Goal: Information Seeking & Learning: Learn about a topic

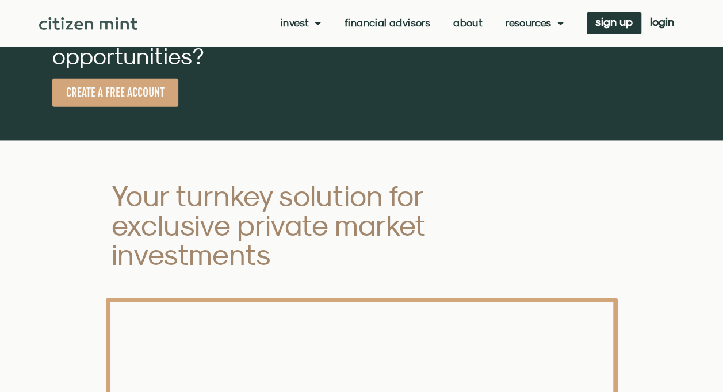
scroll to position [1438, 0]
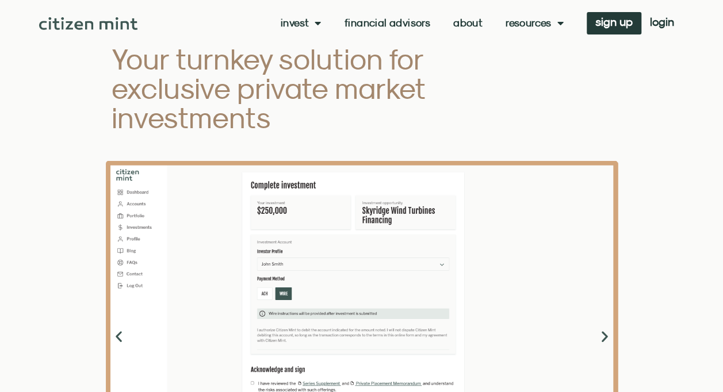
click at [605, 334] on icon "Next slide" at bounding box center [604, 337] width 14 height 14
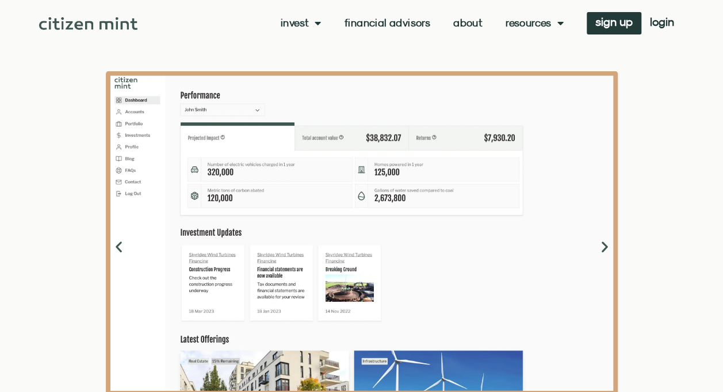
scroll to position [1553, 0]
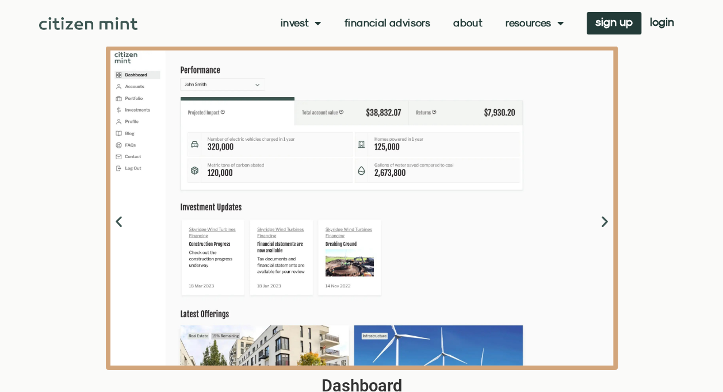
click at [603, 219] on icon "Next slide" at bounding box center [604, 222] width 14 height 14
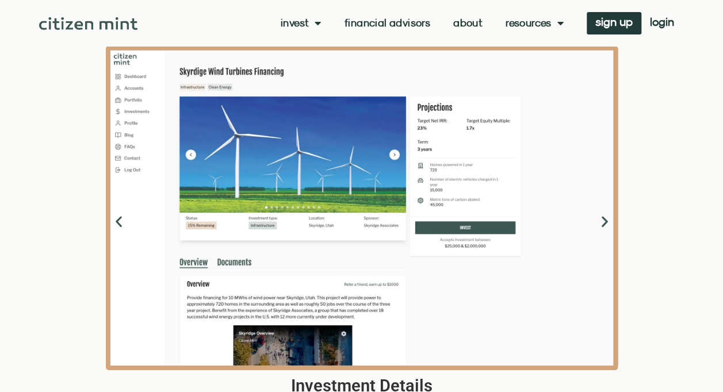
click at [604, 218] on icon "Next slide" at bounding box center [604, 222] width 14 height 14
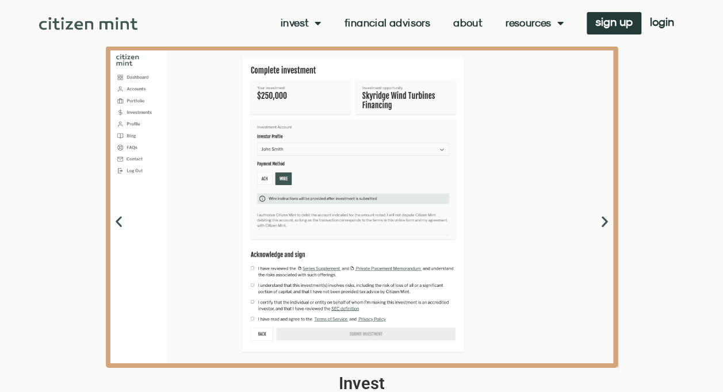
click at [604, 218] on icon "Next slide" at bounding box center [604, 222] width 14 height 14
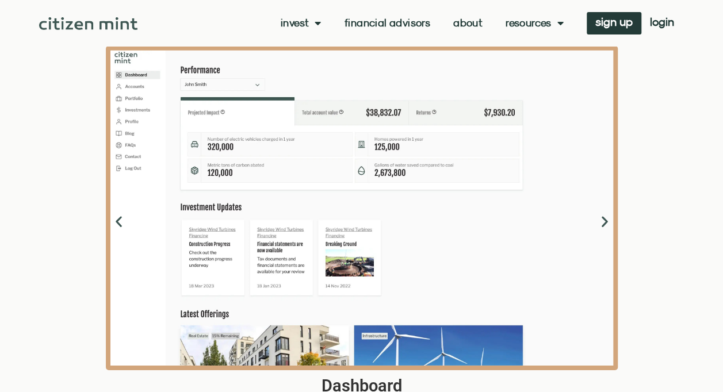
click at [120, 221] on icon "Previous slide" at bounding box center [119, 222] width 14 height 14
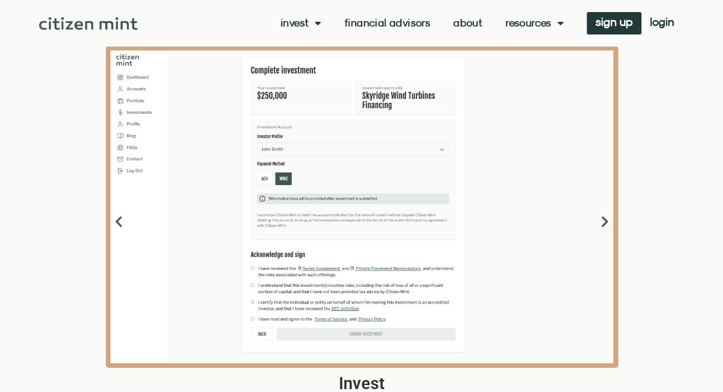
click at [120, 221] on icon "Previous slide" at bounding box center [119, 222] width 14 height 14
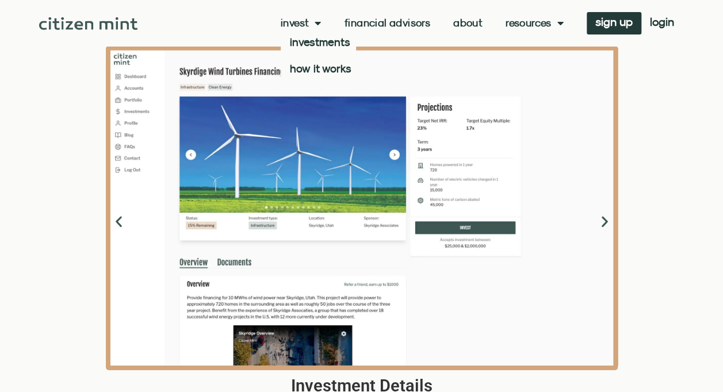
click at [377, 21] on link "Financial Advisors" at bounding box center [387, 23] width 86 height 12
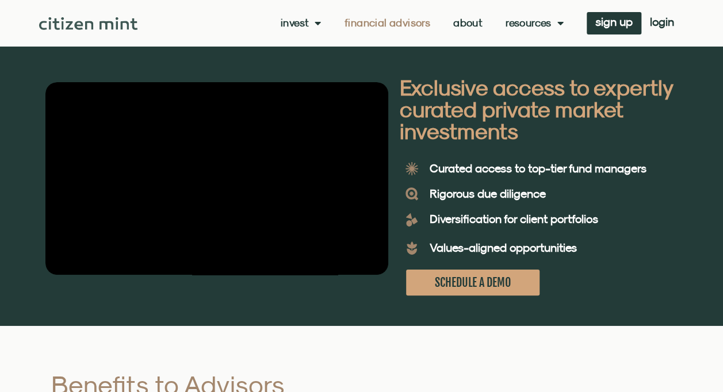
click at [547, 22] on link "Resources" at bounding box center [534, 23] width 58 height 12
click at [544, 22] on link "Resources" at bounding box center [534, 23] width 58 height 12
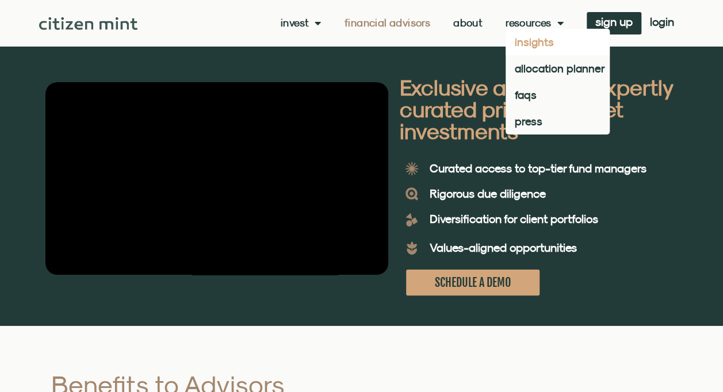
click at [532, 40] on link "insights" at bounding box center [557, 42] width 104 height 26
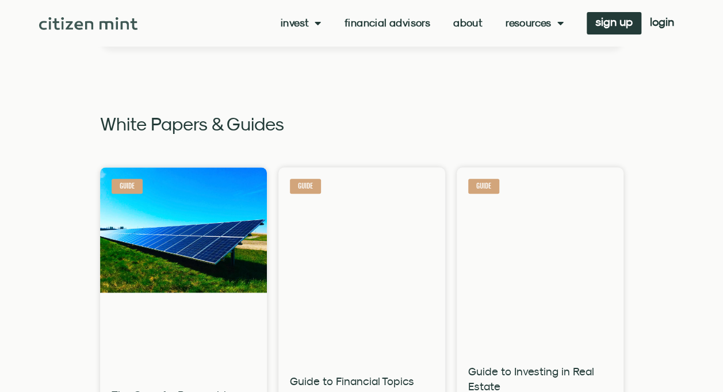
scroll to position [460, 0]
